Goal: Navigation & Orientation: Find specific page/section

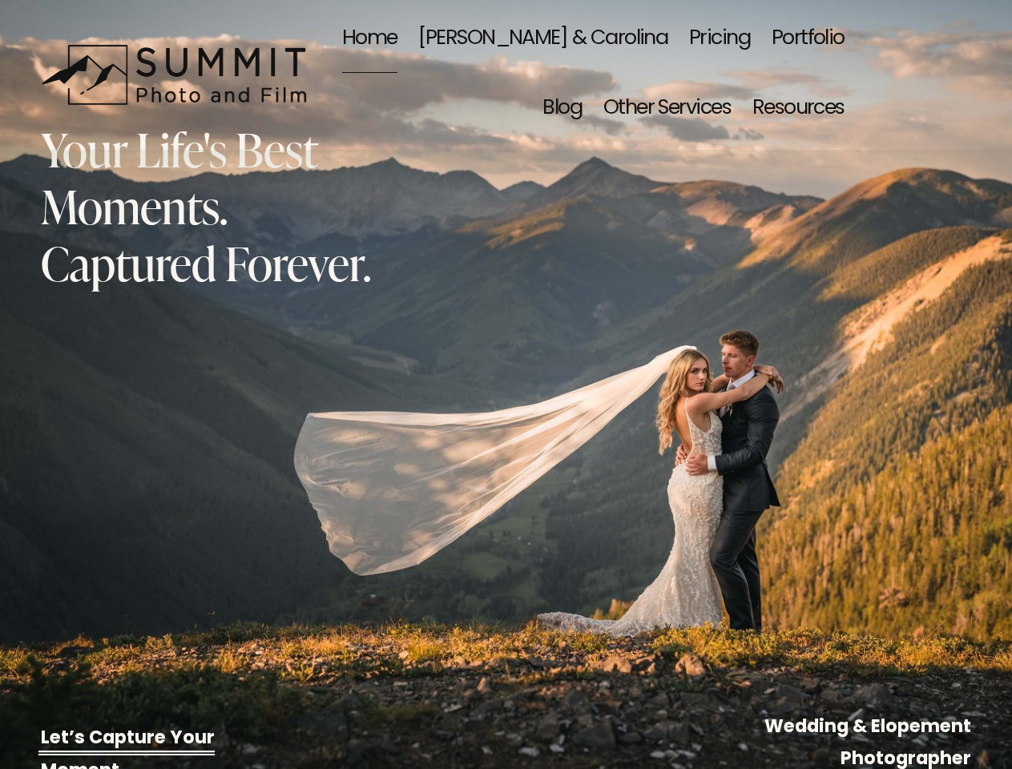
click at [505, 384] on div "Your Life's Best Moments. Captured Forever. Let’s Capture Your Moment Wedding &…" at bounding box center [506, 511] width 1012 height 841
click at [907, 75] on div "Login Account" at bounding box center [909, 75] width 123 height 66
